Goal: Use online tool/utility: Utilize a website feature to perform a specific function

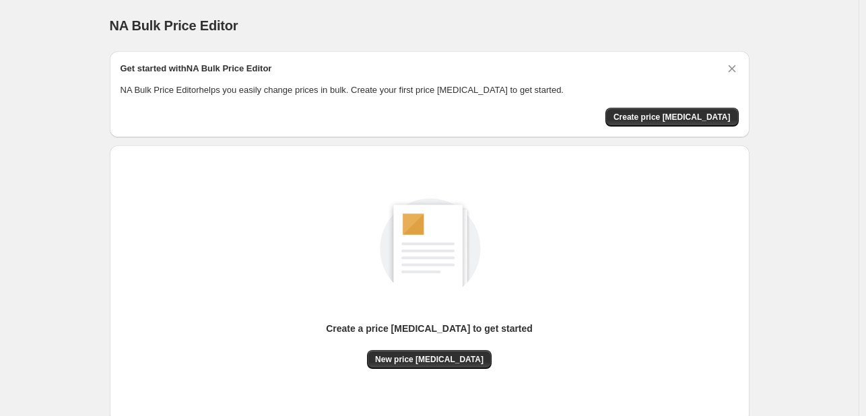
click at [444, 348] on div "Create a price [MEDICAL_DATA] to get started" at bounding box center [429, 336] width 207 height 28
click at [442, 359] on span "New price [MEDICAL_DATA]" at bounding box center [429, 359] width 108 height 11
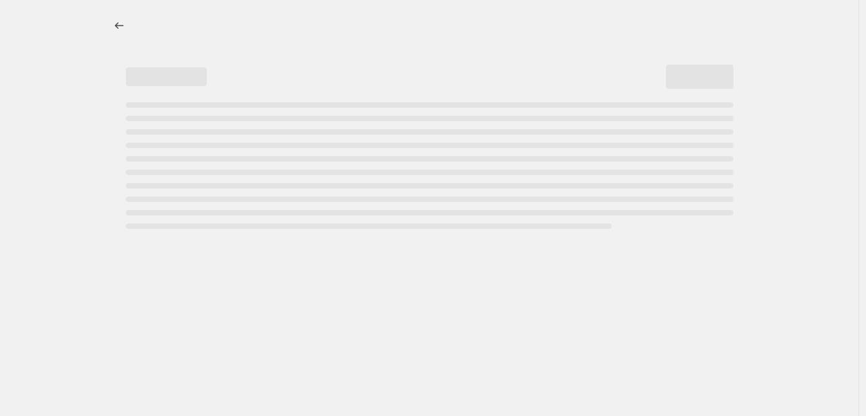
select select "percentage"
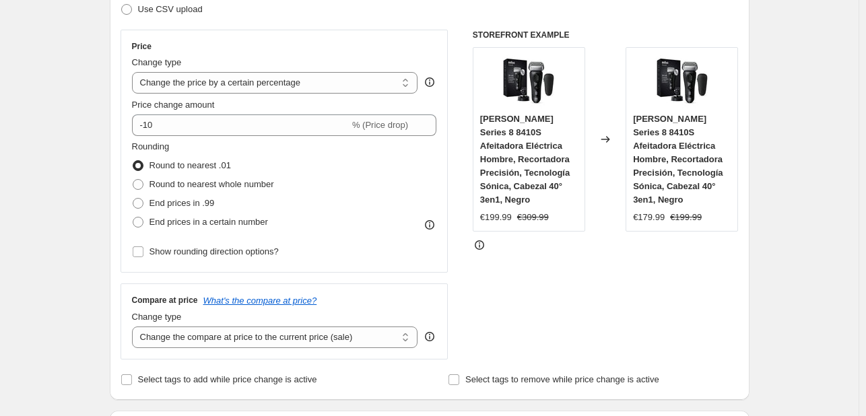
scroll to position [135, 0]
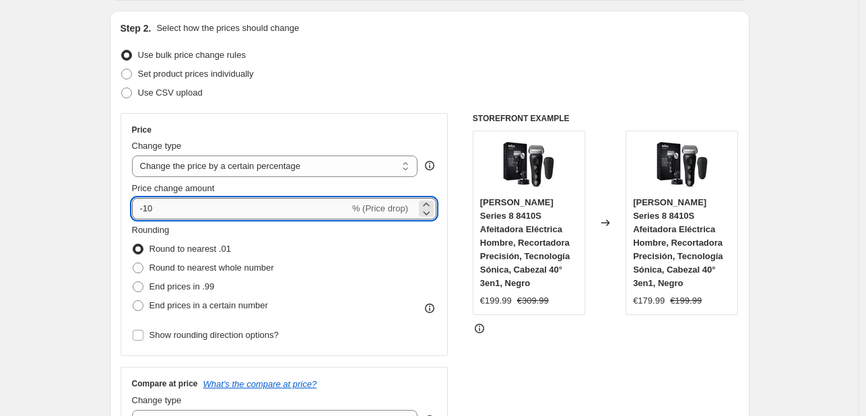
click at [217, 215] on input "-10" at bounding box center [240, 209] width 217 height 22
type input "-1"
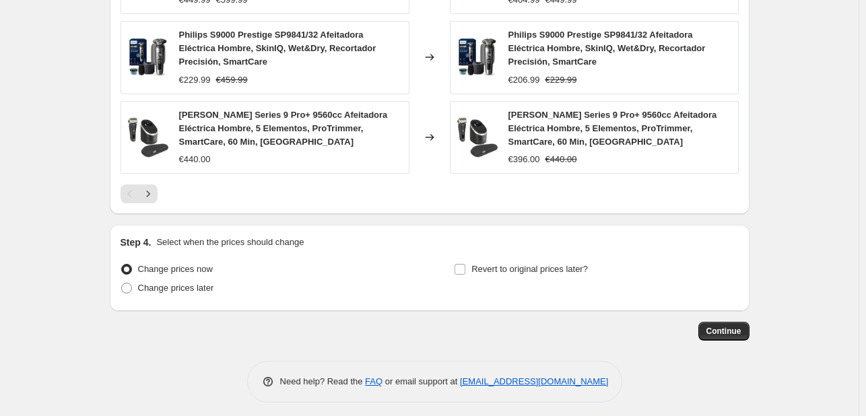
scroll to position [1018, 0]
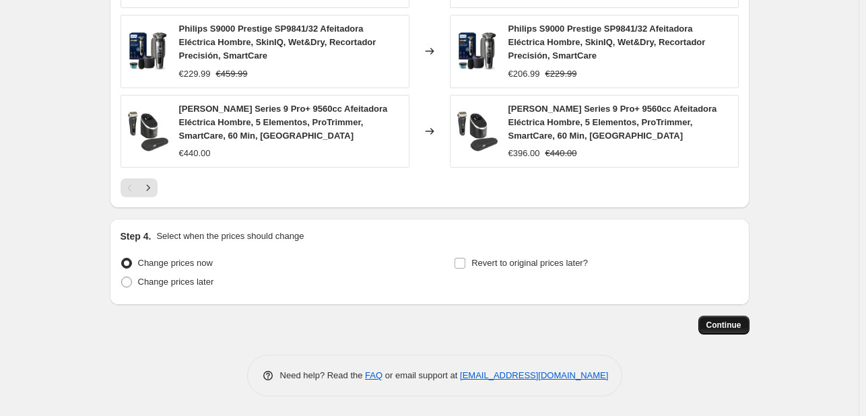
type input "-30"
click at [741, 325] on span "Continue" at bounding box center [723, 325] width 35 height 11
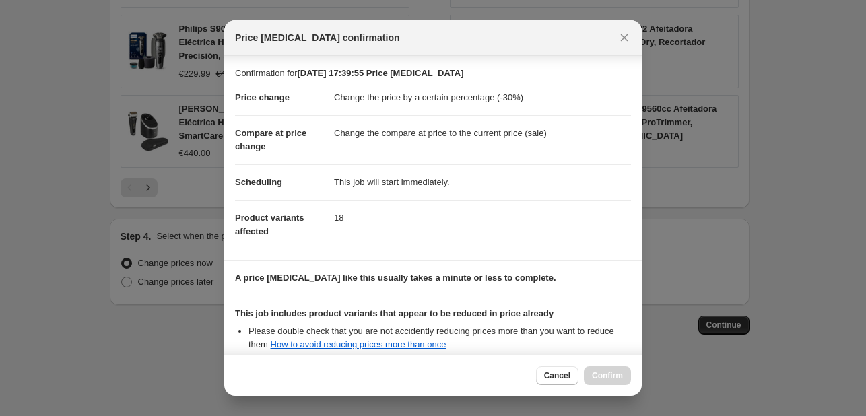
scroll to position [149, 0]
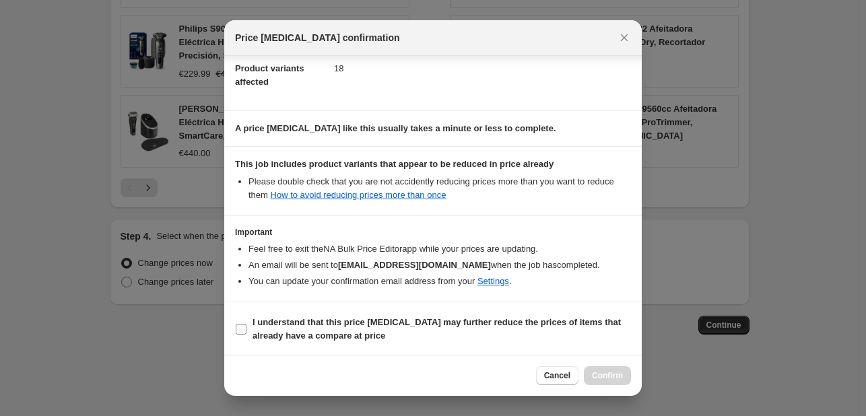
click at [423, 332] on span "I understand that this price [MEDICAL_DATA] may further reduce the prices of it…" at bounding box center [441, 329] width 378 height 27
click at [246, 332] on input "I understand that this price [MEDICAL_DATA] may further reduce the prices of it…" at bounding box center [241, 329] width 11 height 11
checkbox input "true"
click at [611, 380] on span "Confirm" at bounding box center [607, 375] width 31 height 11
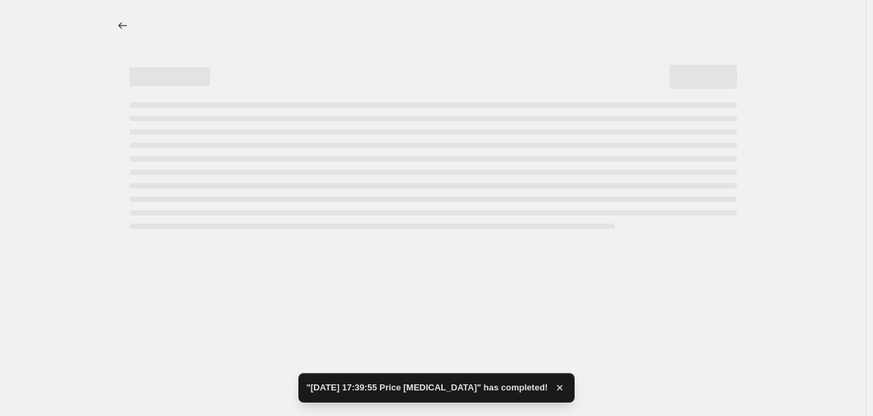
select select "percentage"
